Goal: Obtain resource: Obtain resource

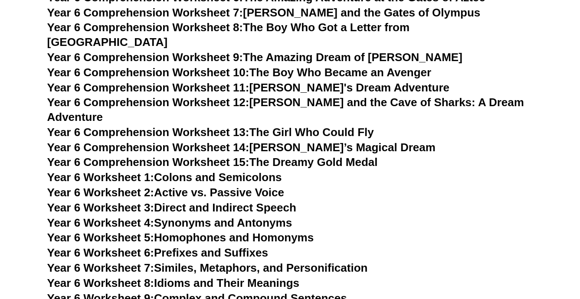
scroll to position [4455, 0]
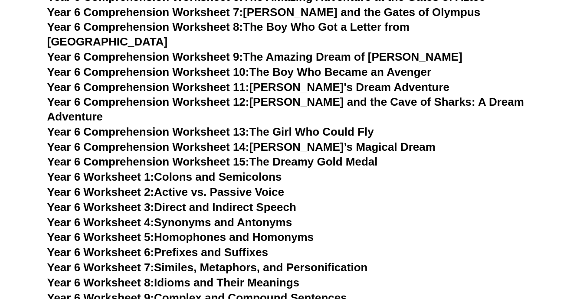
click at [243, 171] on link "Year 6 Worksheet 1: Colons and Semicolons" at bounding box center [164, 177] width 235 height 13
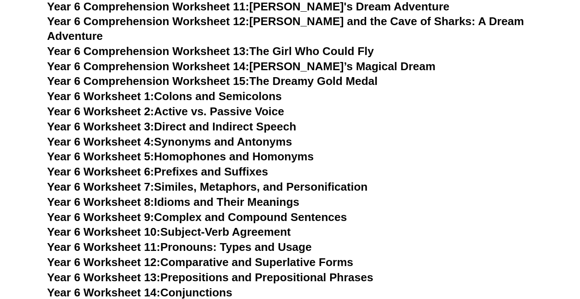
scroll to position [4537, 0]
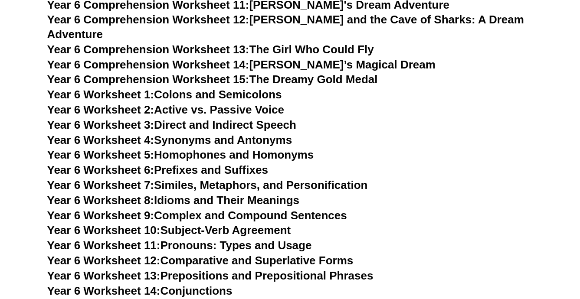
click at [271, 103] on link "Year 6 Worksheet 2: Active vs. Passive Voice" at bounding box center [165, 109] width 237 height 13
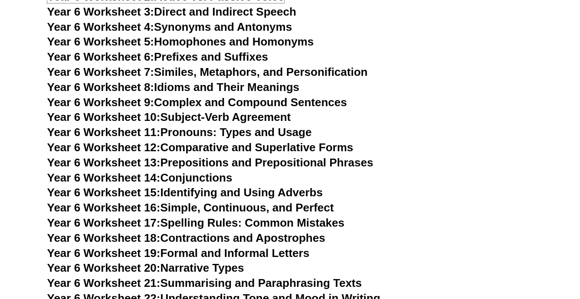
scroll to position [4671, 0]
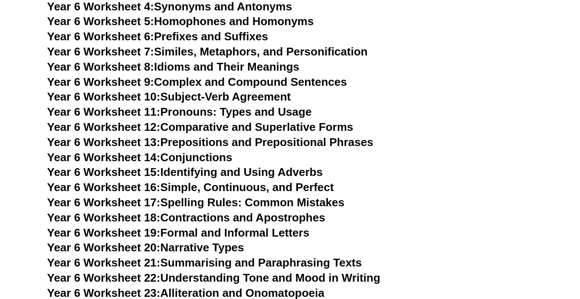
click at [331, 121] on link "Year 6 Worksheet 12: Comparative and Superlative Forms" at bounding box center [200, 127] width 306 height 13
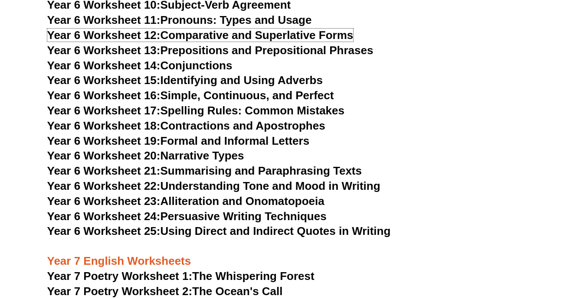
scroll to position [4800, 0]
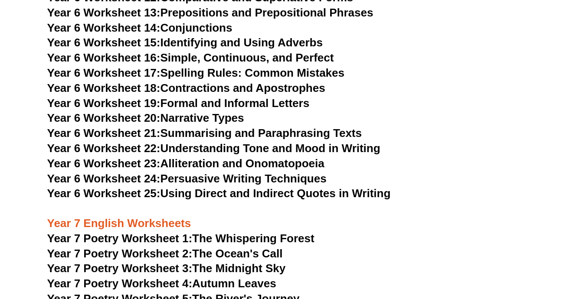
click at [209, 112] on link "Year 6 Worksheet 20: Narrative Types" at bounding box center [145, 118] width 197 height 13
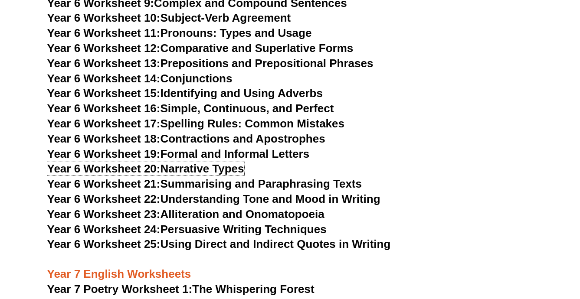
scroll to position [4740, 0]
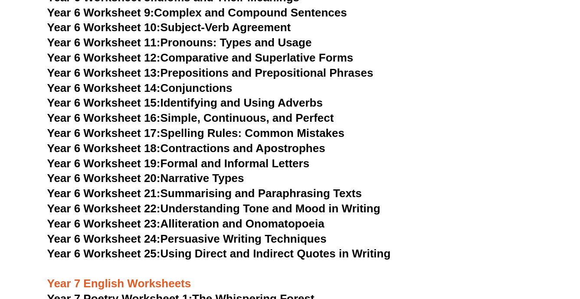
click at [332, 247] on link "Year 6 Worksheet 25: Using Direct and Indirect Quotes in Writing" at bounding box center [219, 253] width 344 height 13
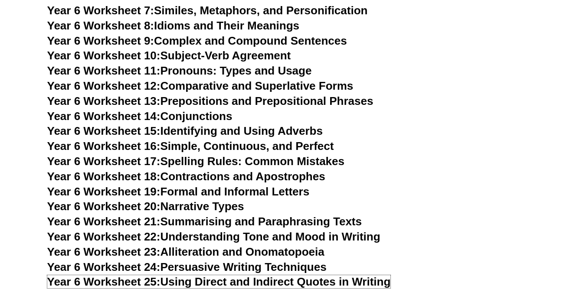
scroll to position [4711, 0]
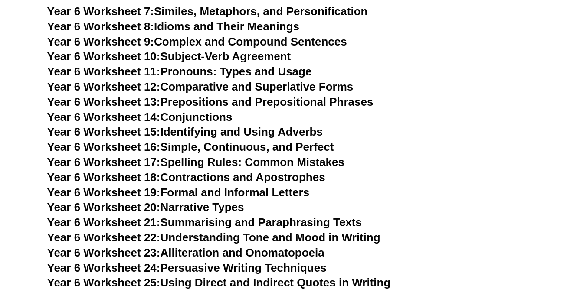
click at [324, 156] on link "Year 6 Worksheet 17: Spelling Rules: Common Mistakes" at bounding box center [195, 162] width 297 height 13
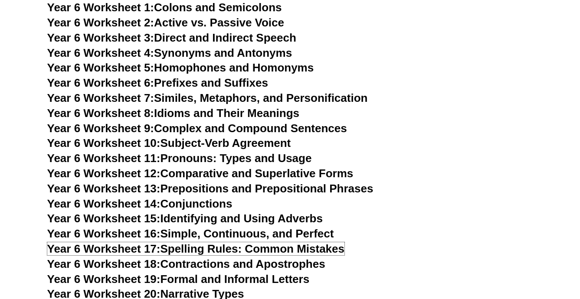
scroll to position [4621, 0]
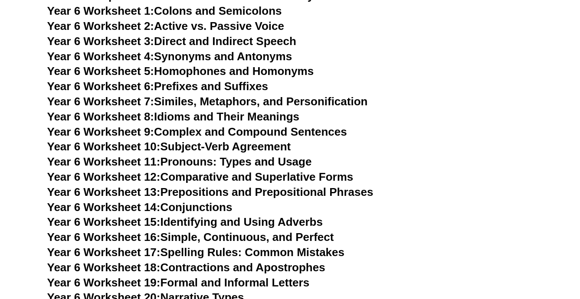
click at [177, 201] on link "Year 6 Worksheet 14: Conjunctions" at bounding box center [139, 207] width 185 height 13
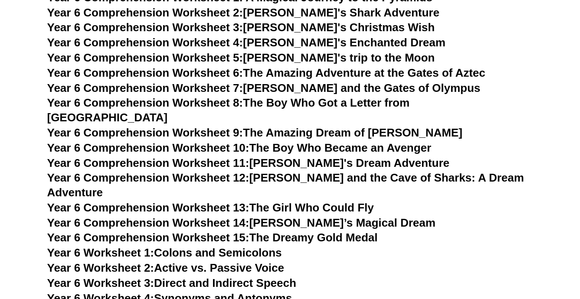
scroll to position [4204, 0]
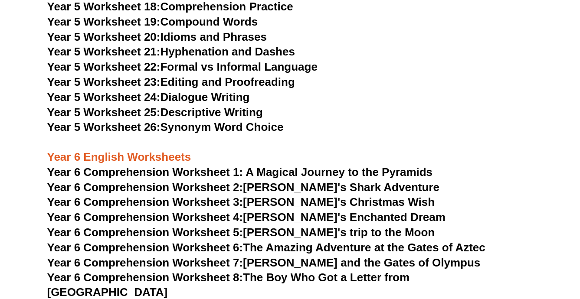
click at [283, 174] on span "Year 6 Comprehension Worksheet 1: A Magical Journey to the Pyramids" at bounding box center [240, 172] width 386 height 13
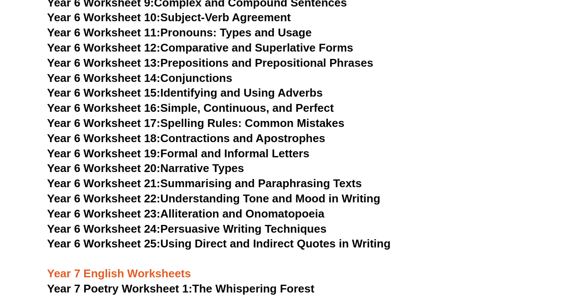
scroll to position [4833, 0]
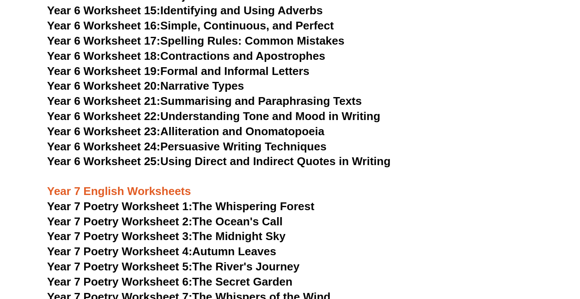
click at [284, 200] on link "Year 7 Poetry Worksheet 1: The Whispering Forest" at bounding box center [180, 206] width 267 height 13
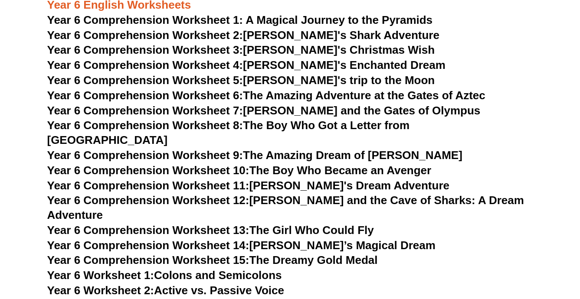
scroll to position [4356, 0]
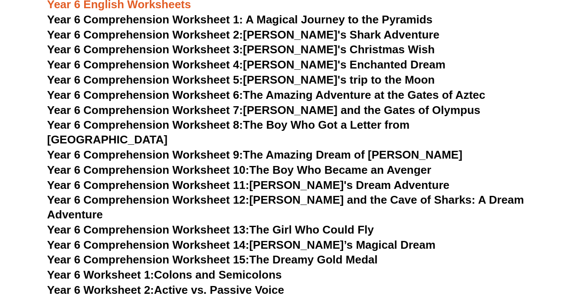
click at [308, 64] on link "Year 6 Comprehension Worksheet 4: [PERSON_NAME]'s Enchanted Dream" at bounding box center [246, 64] width 398 height 13
